Goal: Communication & Community: Answer question/provide support

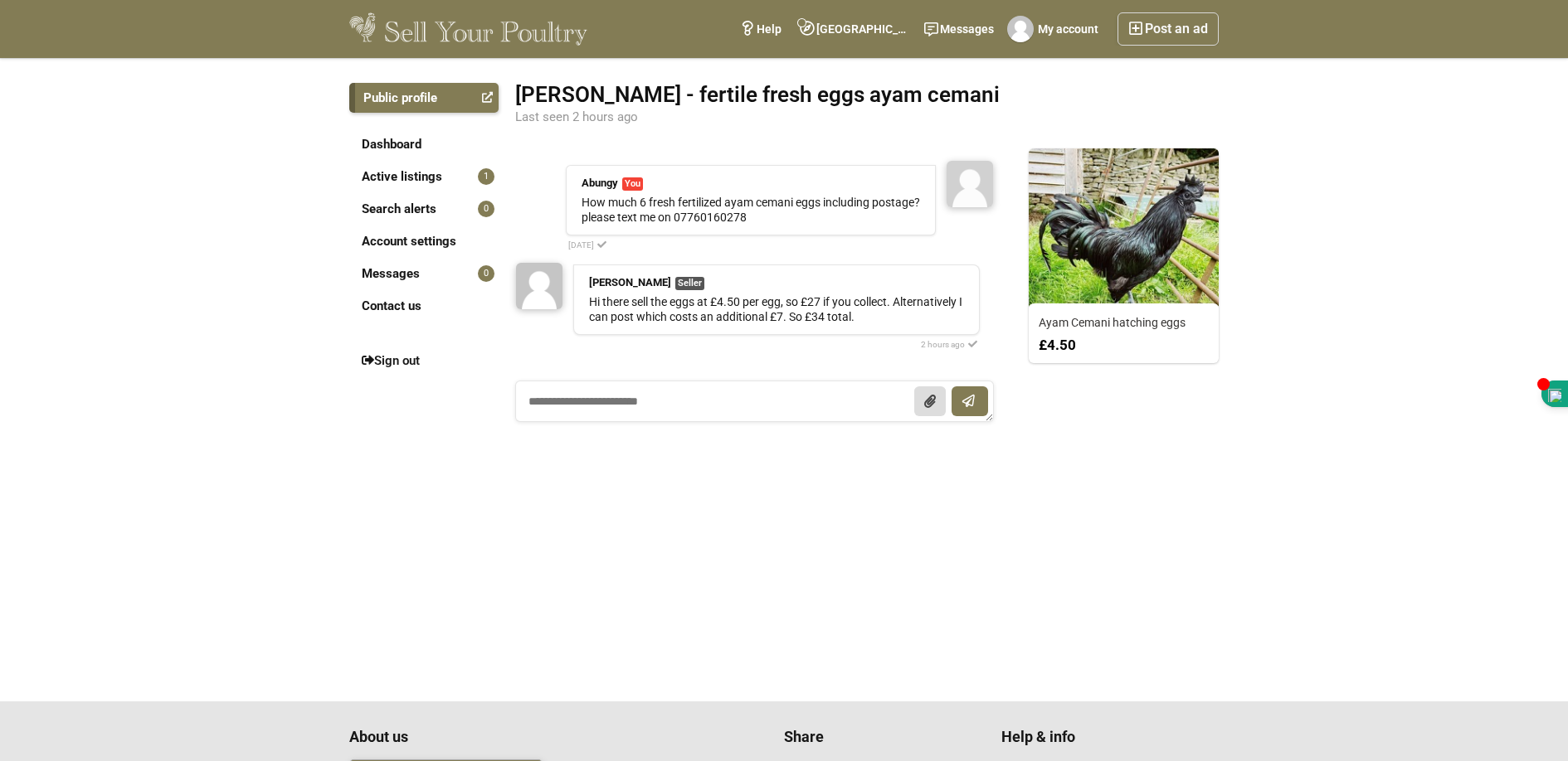
click at [990, 252] on div "Abungy You 3 days ago How much 6 fresh fertilized ayam cemani eggs including po…" at bounding box center [754, 256] width 479 height 215
click at [690, 407] on textarea at bounding box center [754, 401] width 479 height 41
type textarea "**********"
click at [966, 399] on icon "submit" at bounding box center [969, 401] width 11 height 13
